Goal: Task Accomplishment & Management: Manage account settings

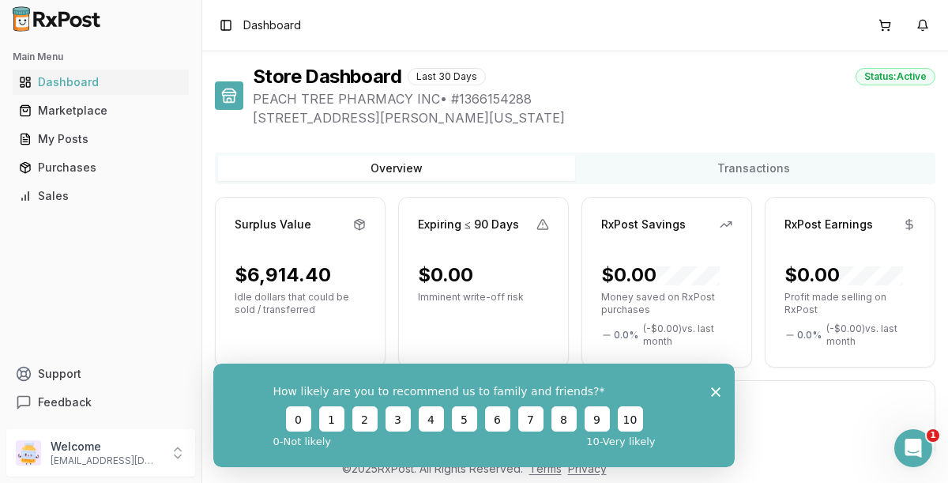
click at [717, 390] on icon "Close survey" at bounding box center [715, 390] width 9 height 9
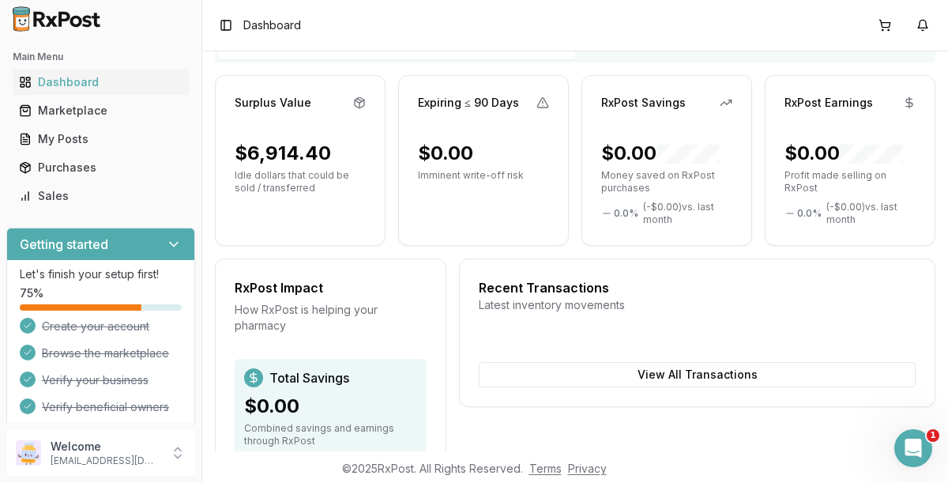
click at [112, 249] on div "Getting started" at bounding box center [100, 244] width 187 height 32
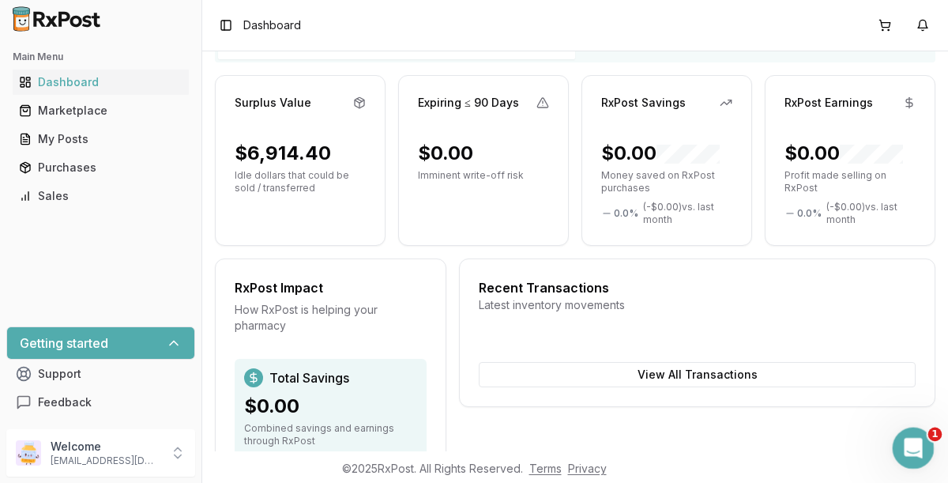
click at [930, 448] on html at bounding box center [911, 446] width 38 height 38
click at [920, 446] on icon "Open Intercom Messenger" at bounding box center [911, 446] width 26 height 26
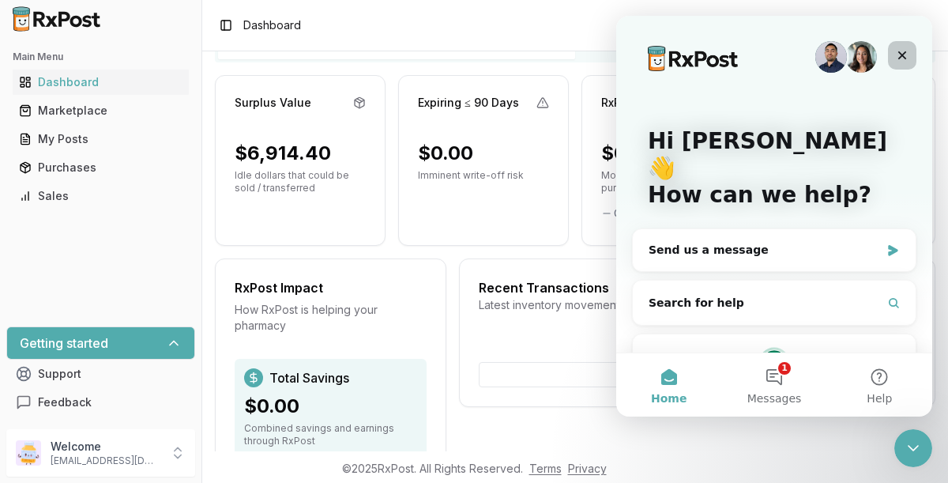
click at [903, 59] on icon "Close" at bounding box center [902, 55] width 13 height 13
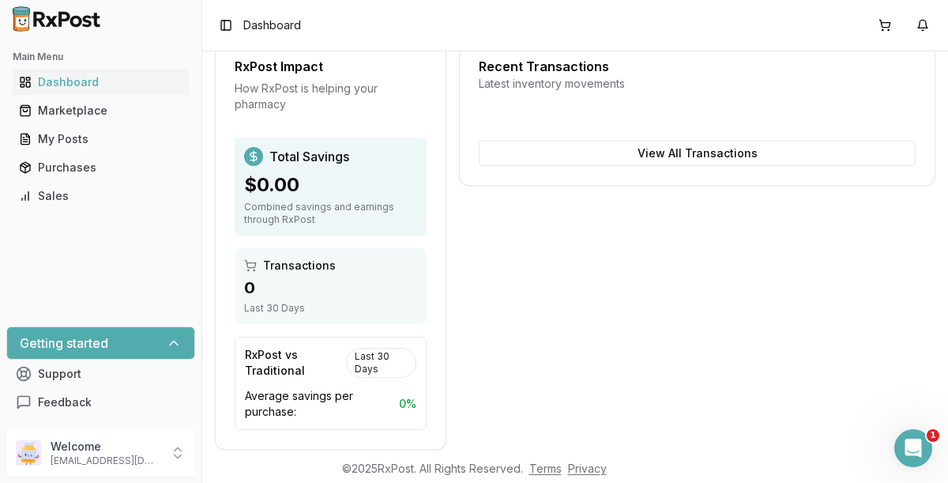
scroll to position [367, 0]
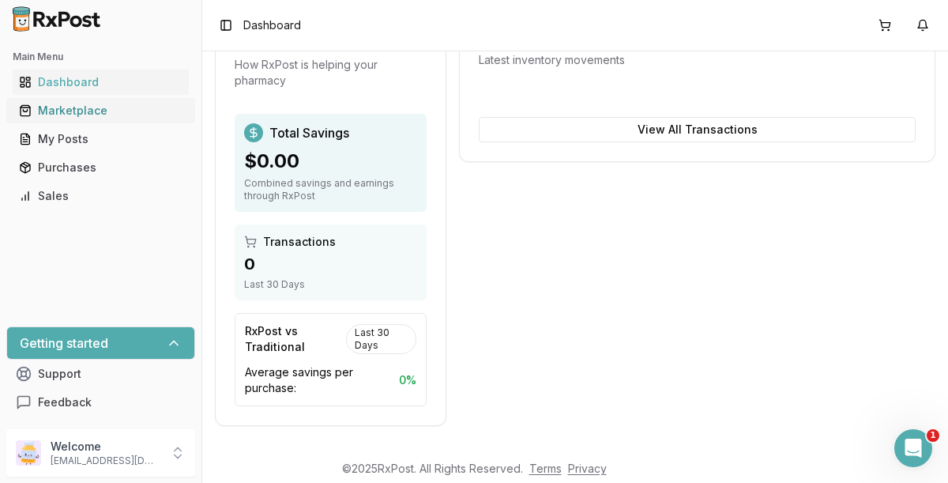
click at [82, 109] on div "Marketplace" at bounding box center [101, 111] width 164 height 16
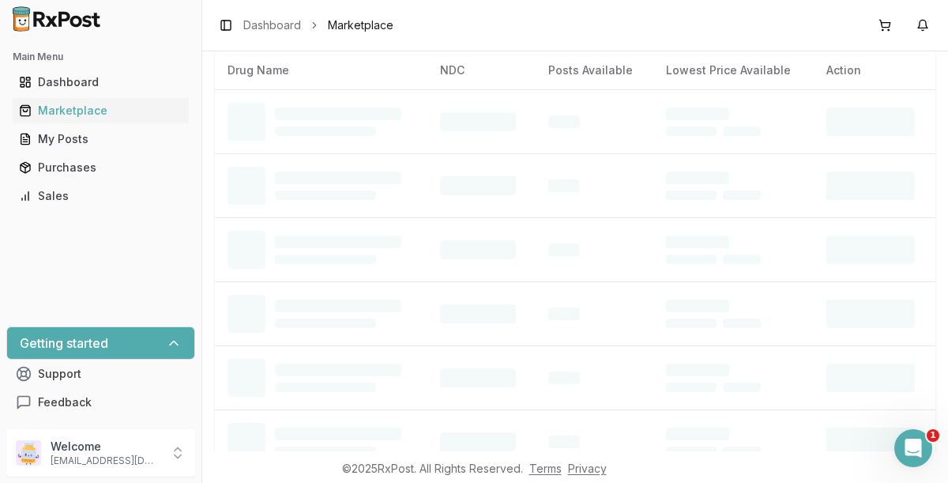
click at [67, 21] on img at bounding box center [56, 18] width 101 height 25
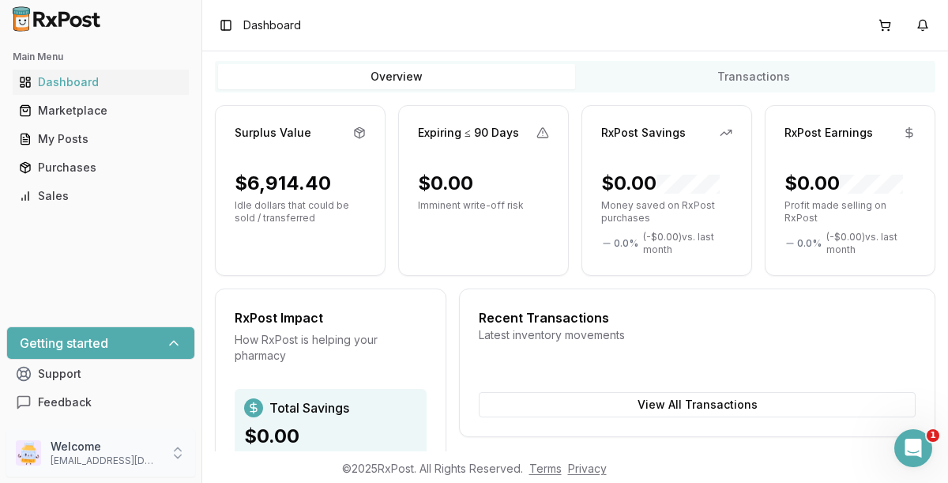
click at [175, 445] on icon at bounding box center [178, 453] width 16 height 16
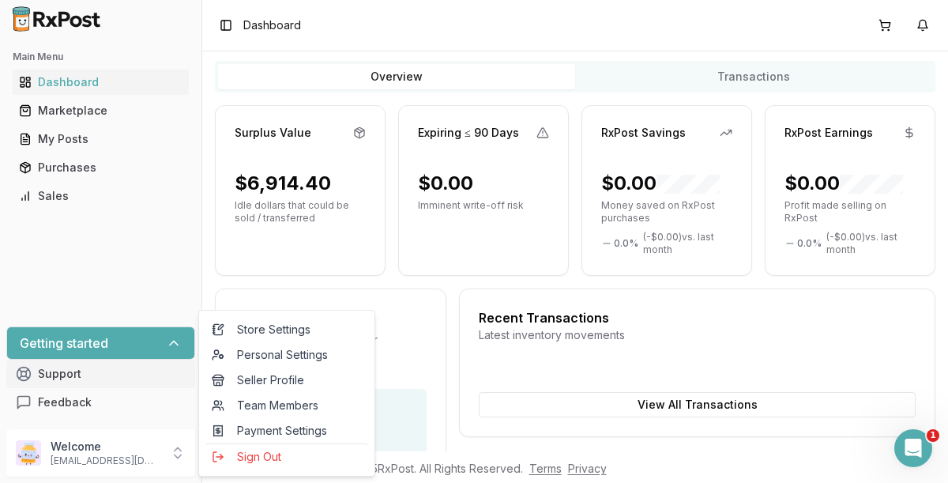
click at [157, 385] on button "Support" at bounding box center [100, 373] width 189 height 28
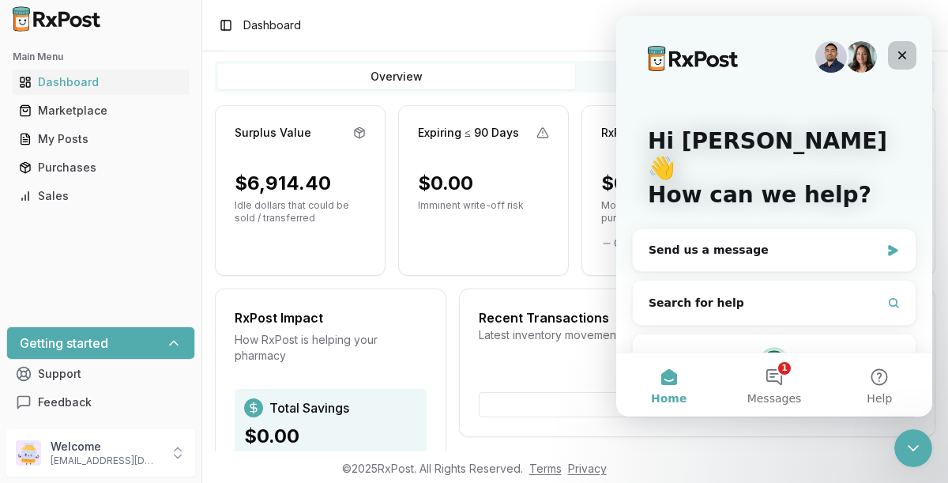
click at [904, 49] on icon "Close" at bounding box center [902, 55] width 13 height 13
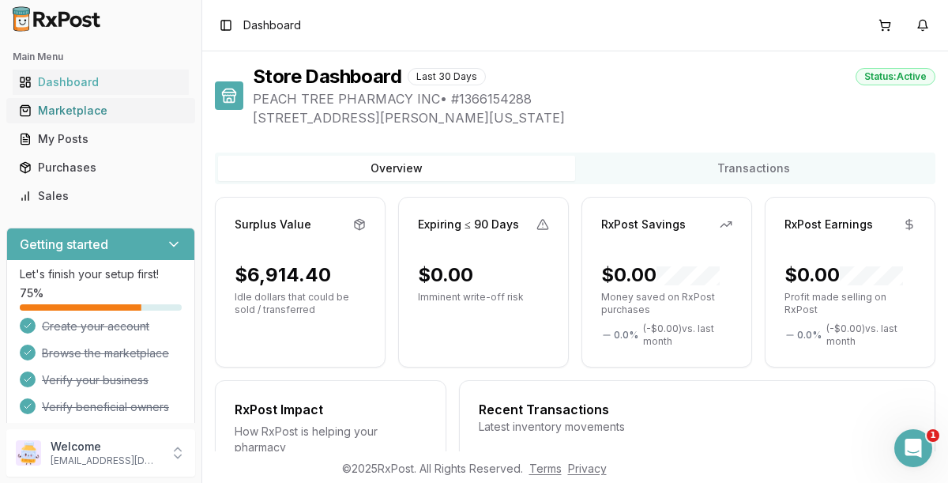
click at [103, 115] on div "Marketplace" at bounding box center [101, 111] width 164 height 16
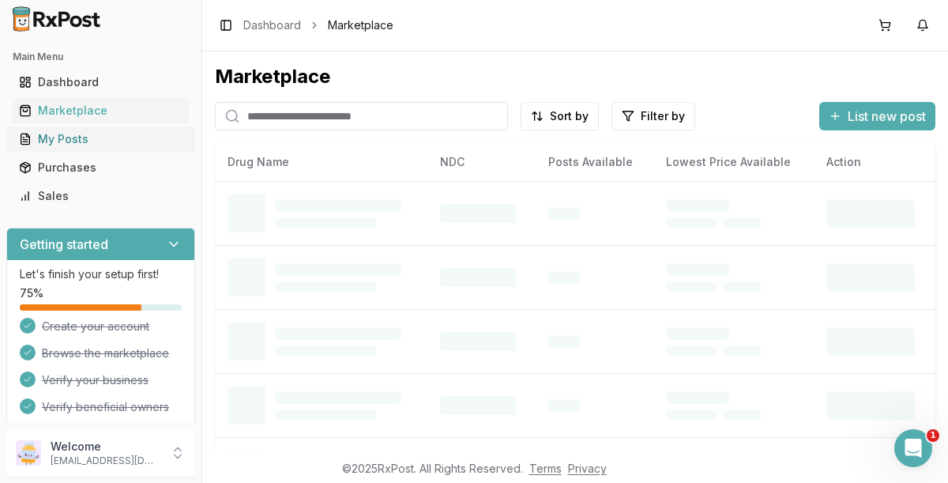
click at [70, 138] on div "My Posts" at bounding box center [101, 139] width 164 height 16
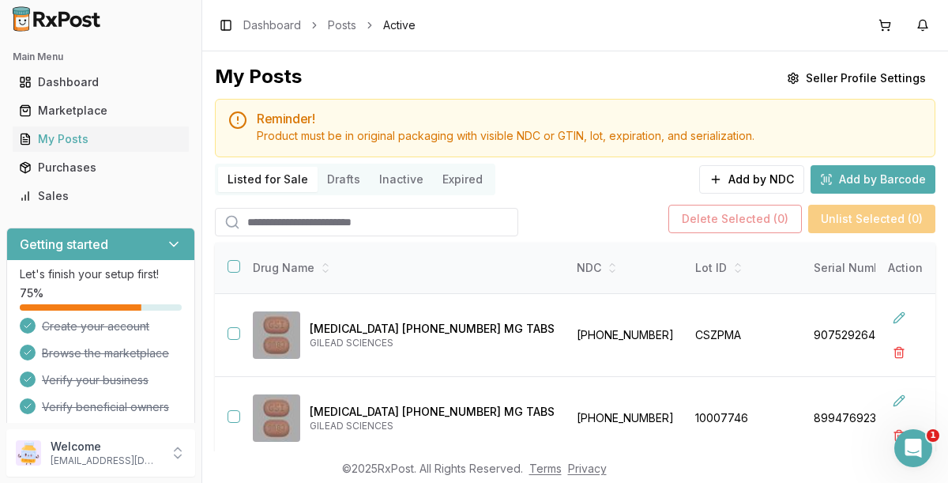
scroll to position [107, 0]
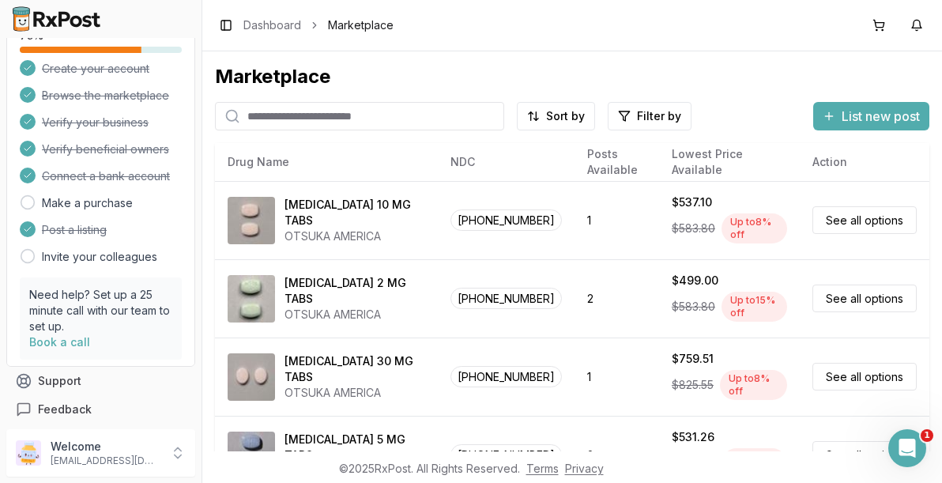
scroll to position [254, 0]
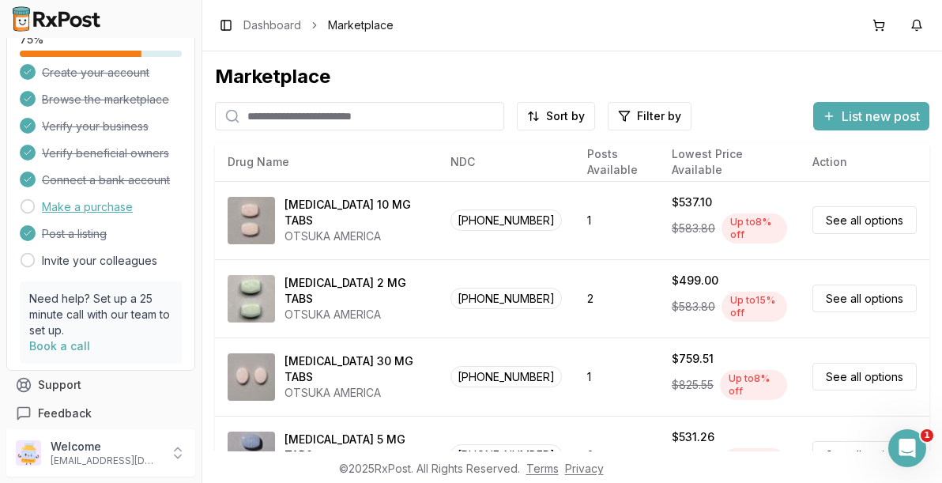
click at [110, 211] on link "Make a purchase" at bounding box center [87, 207] width 91 height 16
click at [67, 202] on link "Make a purchase" at bounding box center [87, 207] width 91 height 16
click at [25, 206] on icon at bounding box center [28, 206] width 16 height 16
click at [77, 213] on link "Make a purchase" at bounding box center [87, 207] width 91 height 16
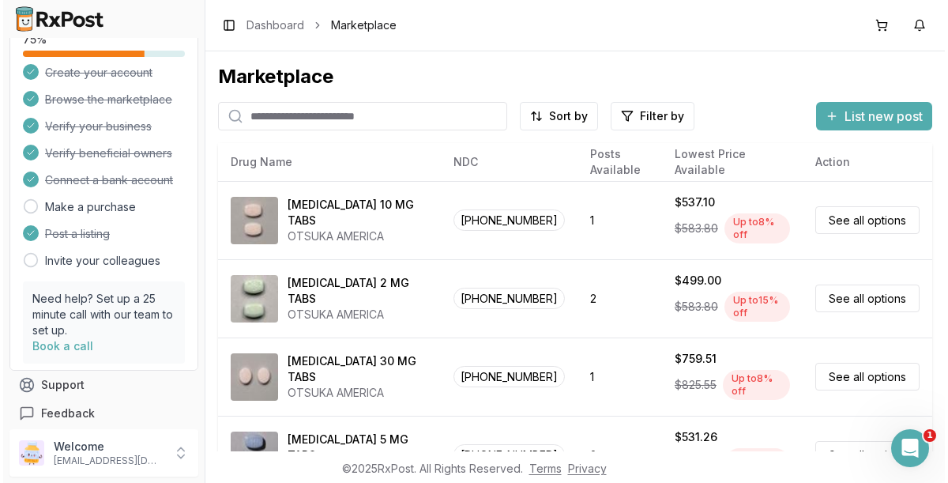
scroll to position [265, 0]
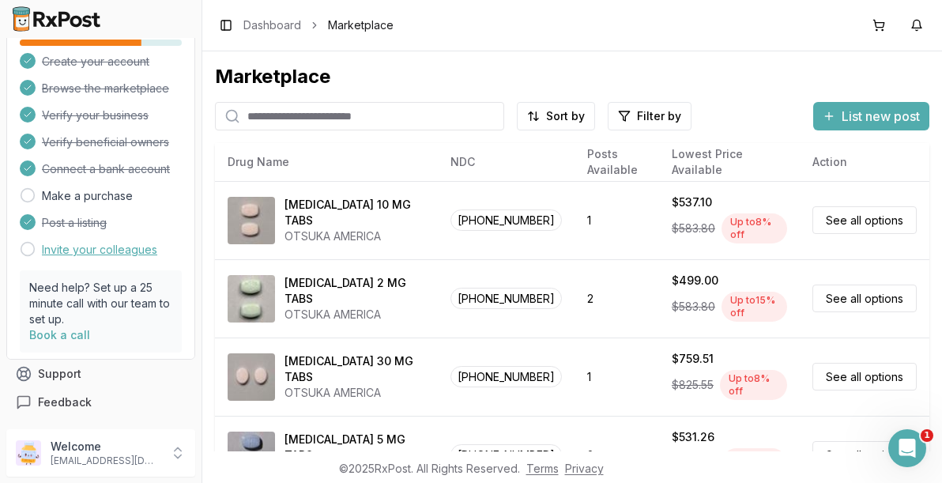
click at [123, 256] on link "Invite your colleagues" at bounding box center [99, 250] width 115 height 16
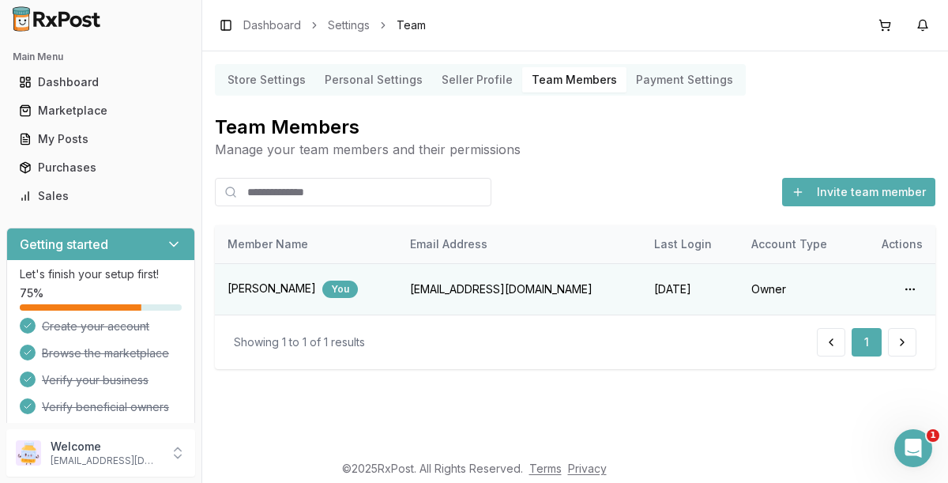
click at [472, 84] on Profile "Seller Profile" at bounding box center [477, 79] width 90 height 25
click at [467, 79] on Profile "Seller Profile" at bounding box center [477, 79] width 90 height 25
click at [356, 70] on Settings "Personal Settings" at bounding box center [373, 79] width 117 height 25
click at [258, 81] on Settings "Store Settings" at bounding box center [266, 79] width 97 height 25
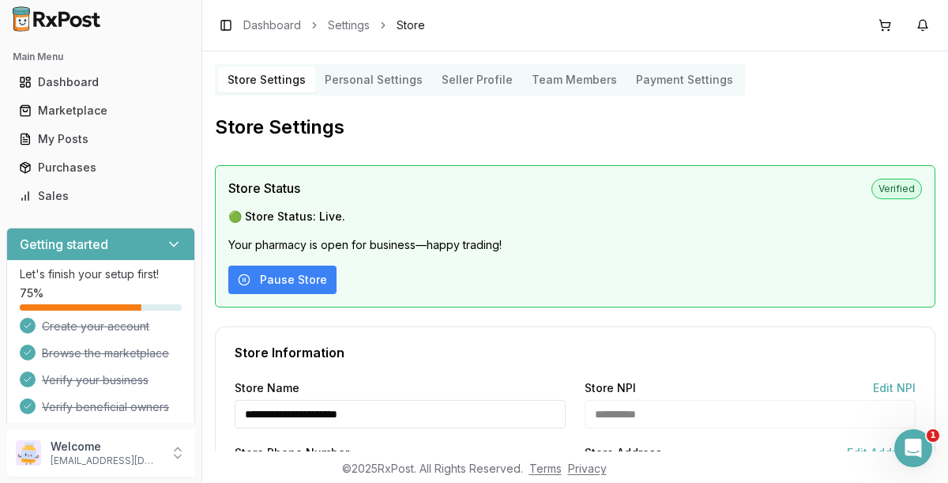
click at [660, 83] on Settings "Payment Settings" at bounding box center [685, 79] width 116 height 25
click at [645, 73] on Settings "Payment Settings" at bounding box center [685, 79] width 116 height 25
